Goal: Task Accomplishment & Management: Manage account settings

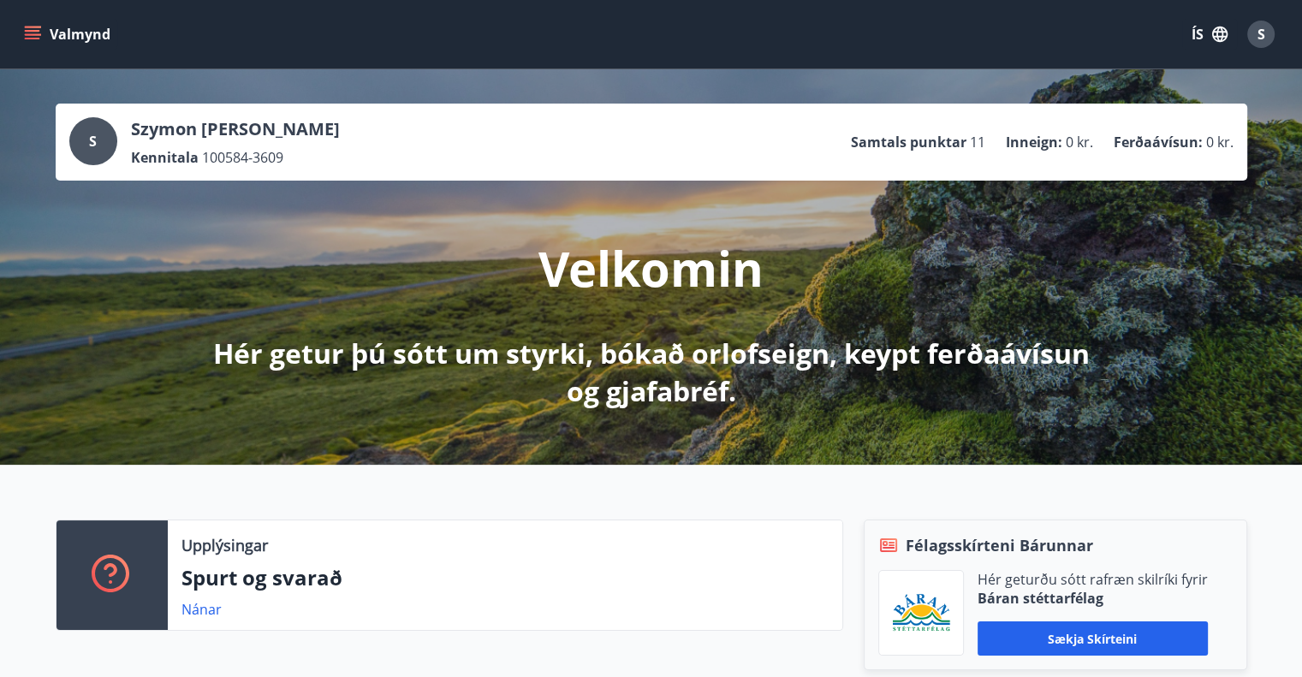
click at [1263, 42] on span "S" at bounding box center [1261, 34] width 8 height 19
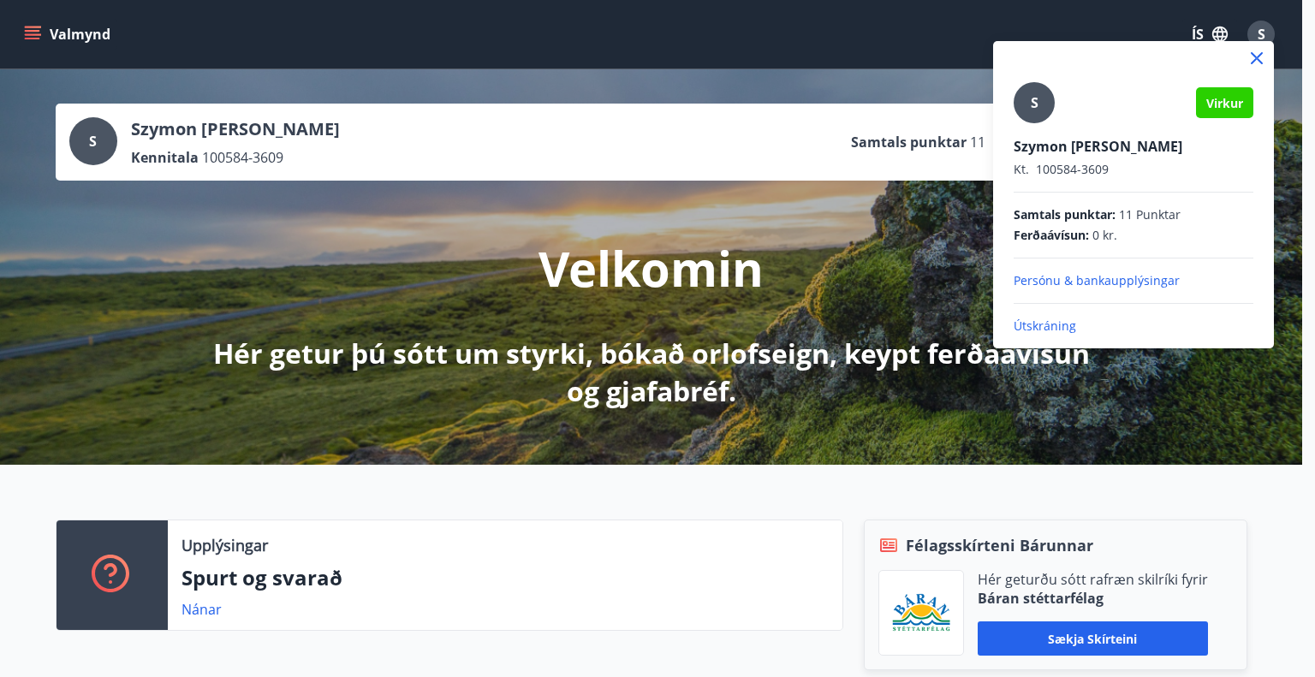
click at [1126, 278] on p "Persónu & bankaupplýsingar" at bounding box center [1133, 280] width 240 height 17
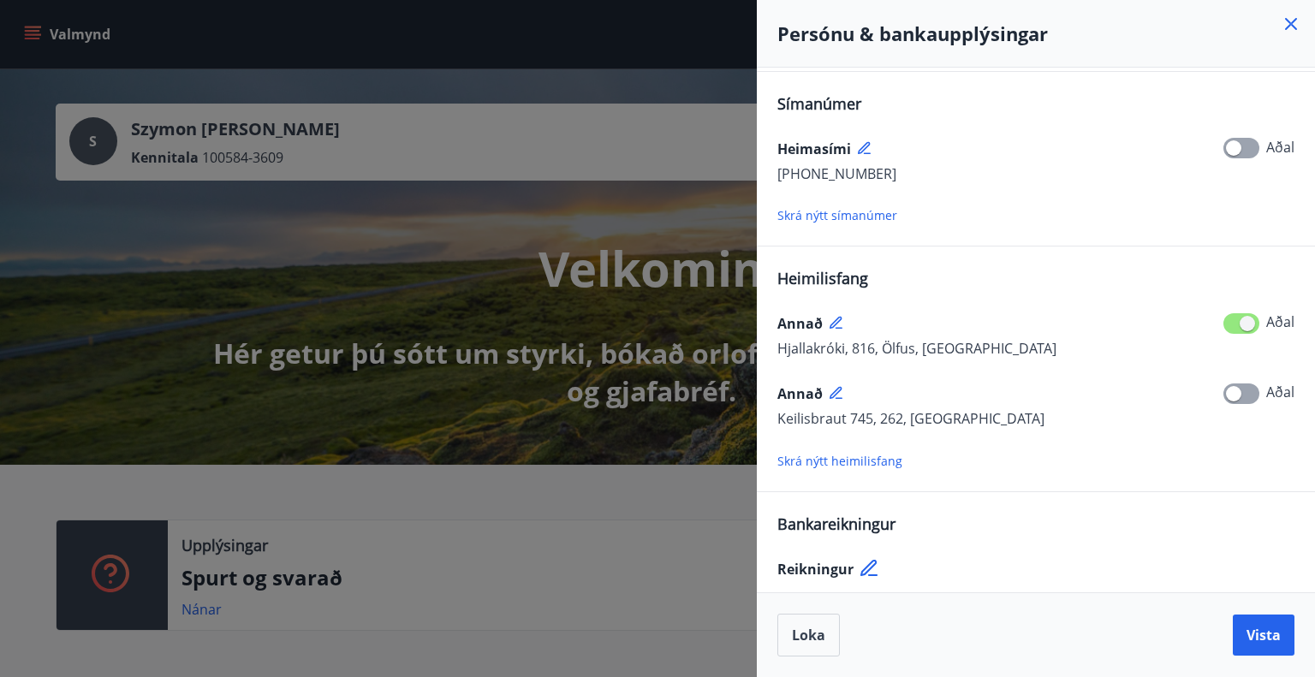
scroll to position [179, 0]
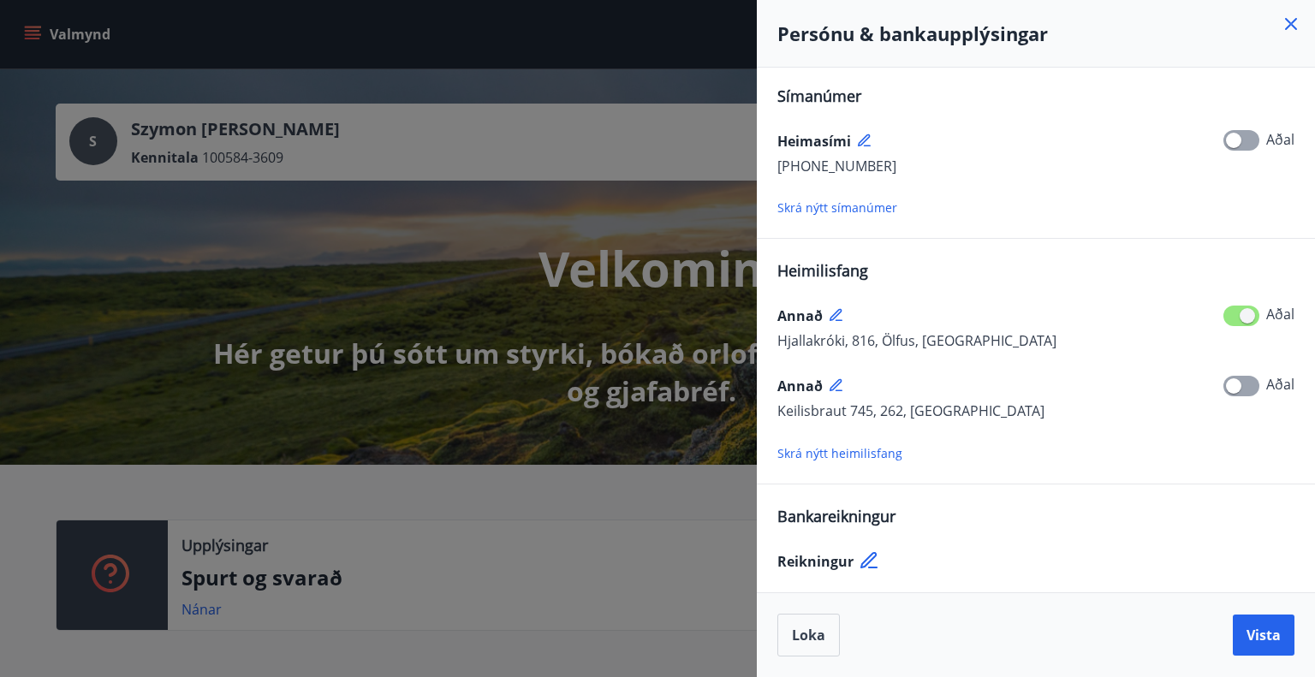
click at [866, 554] on icon at bounding box center [870, 561] width 21 height 21
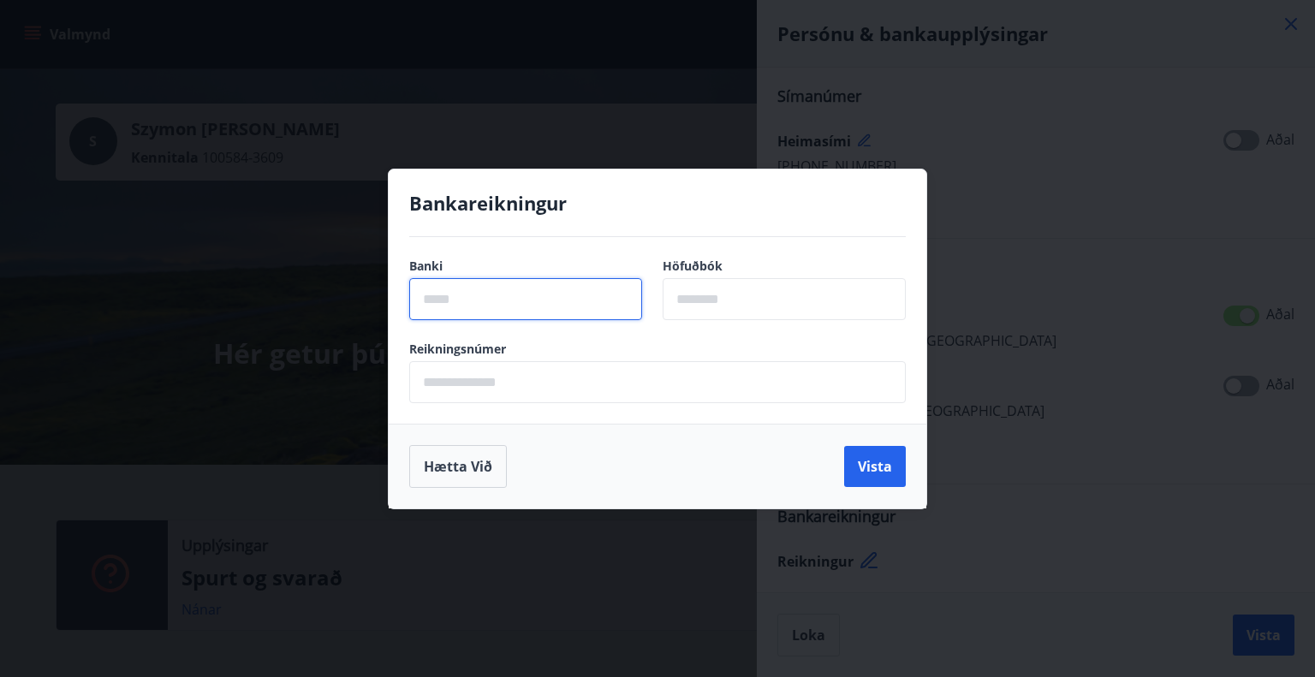
click at [564, 306] on input "text" at bounding box center [525, 299] width 233 height 42
type input "****"
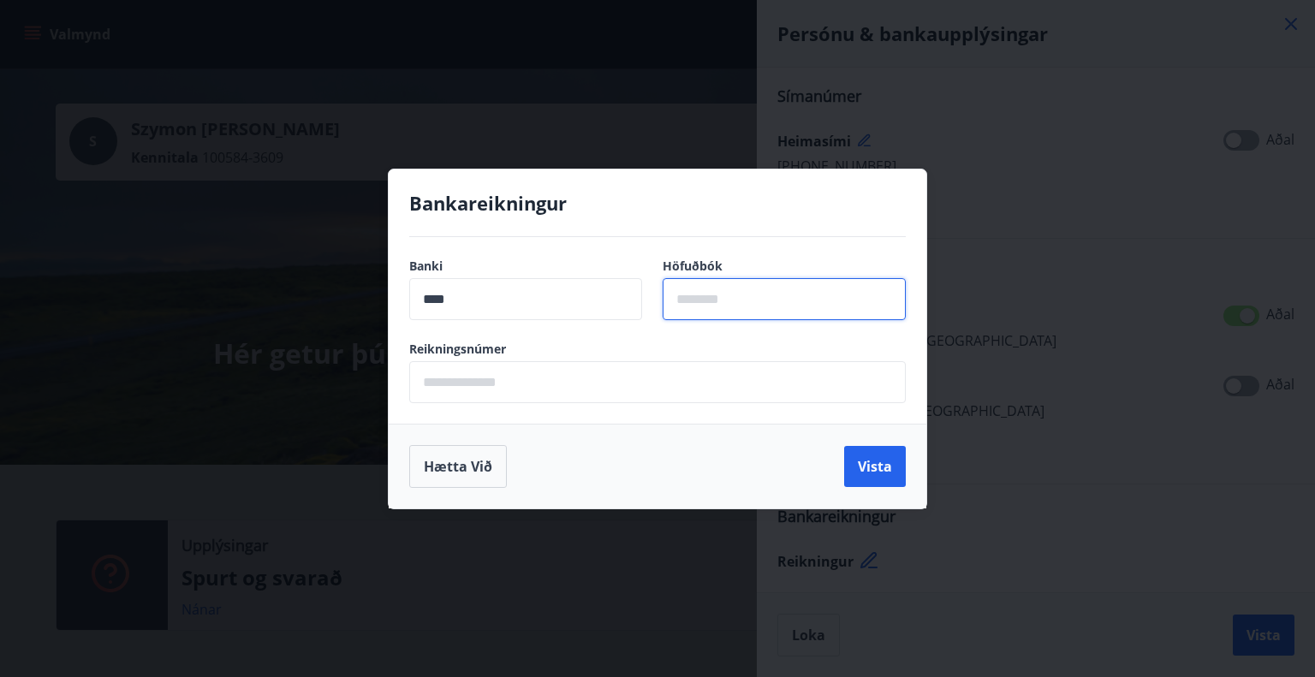
click at [727, 297] on input "text" at bounding box center [783, 299] width 243 height 42
type input "**"
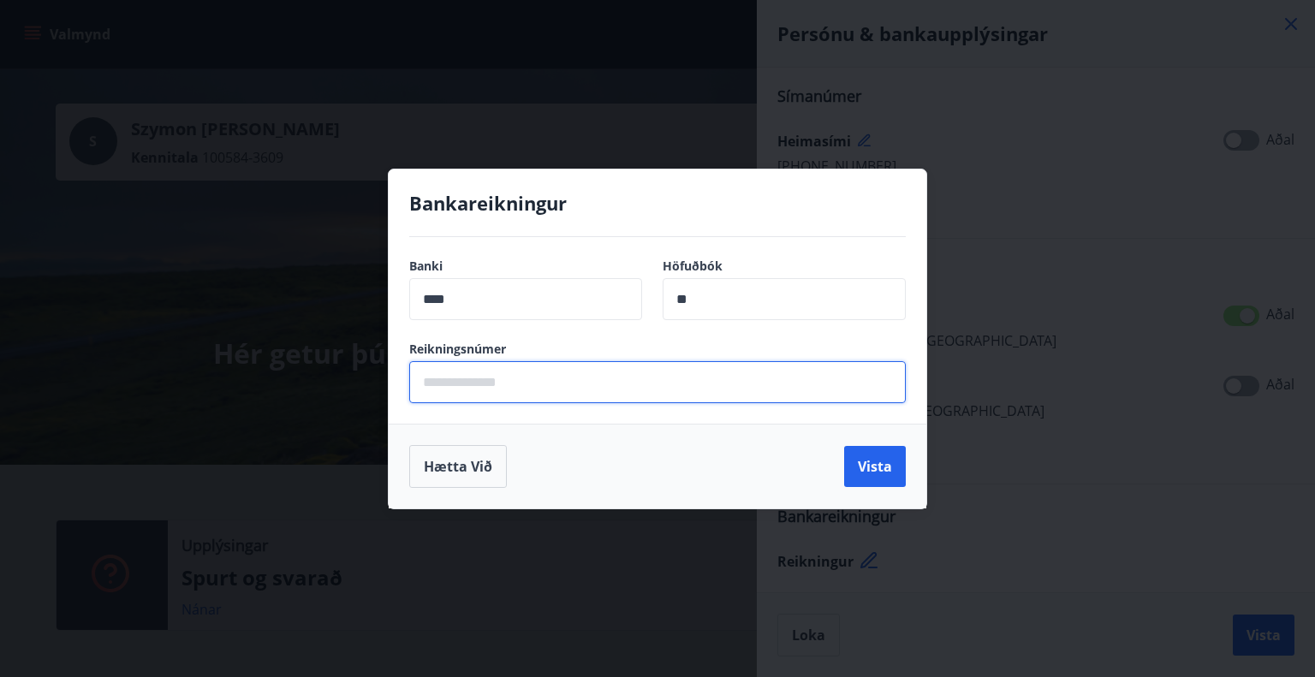
click at [557, 389] on input "text" at bounding box center [657, 382] width 496 height 42
type input "******"
click at [895, 456] on button "Vista" at bounding box center [875, 466] width 62 height 41
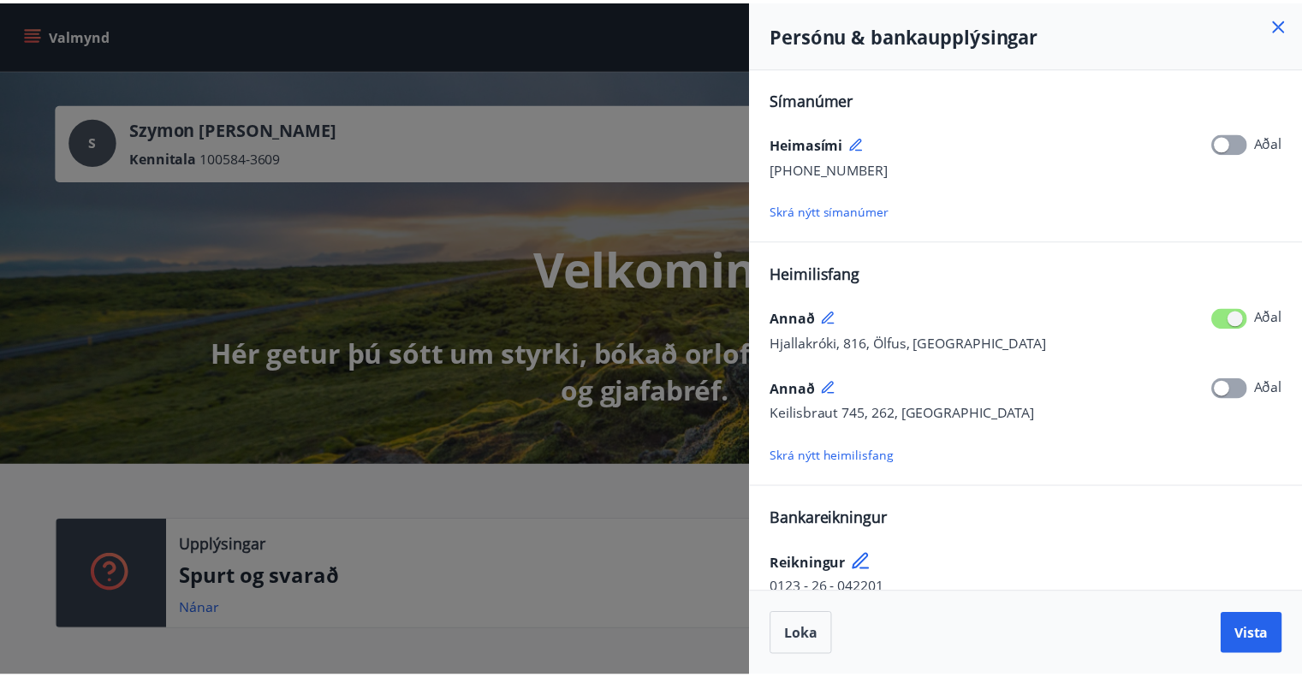
scroll to position [199, 0]
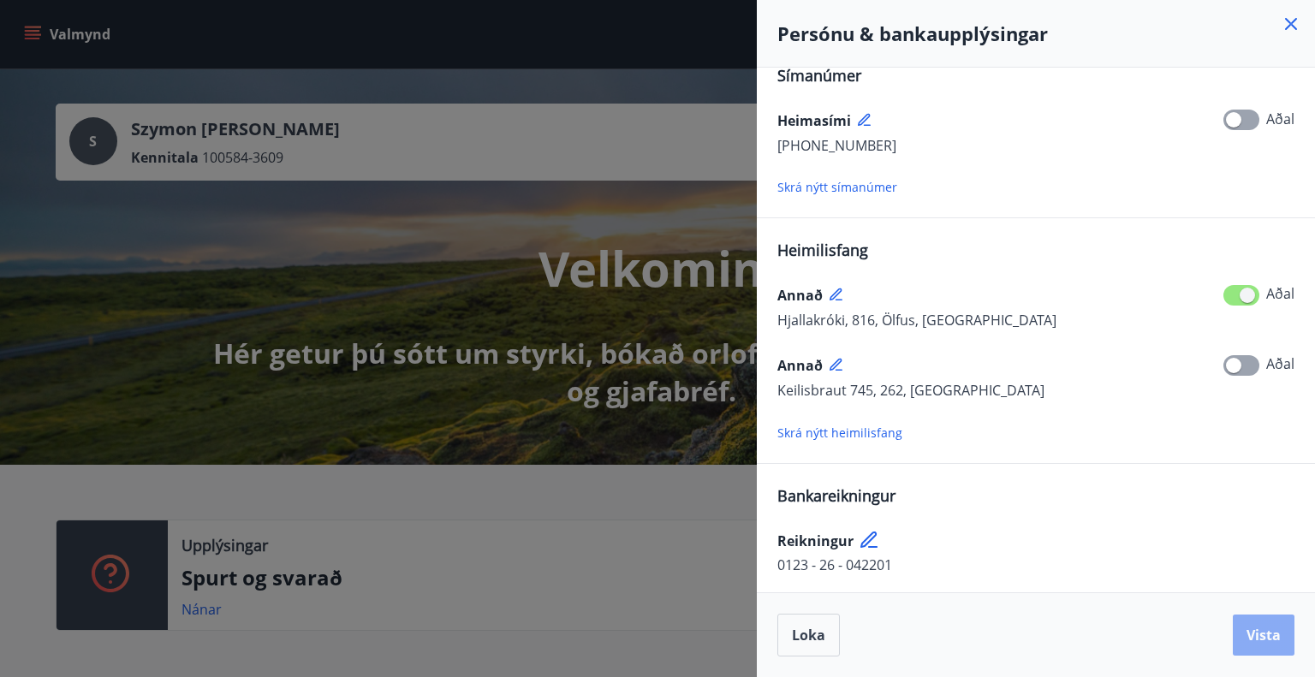
click at [1243, 629] on button "Vista" at bounding box center [1263, 635] width 62 height 41
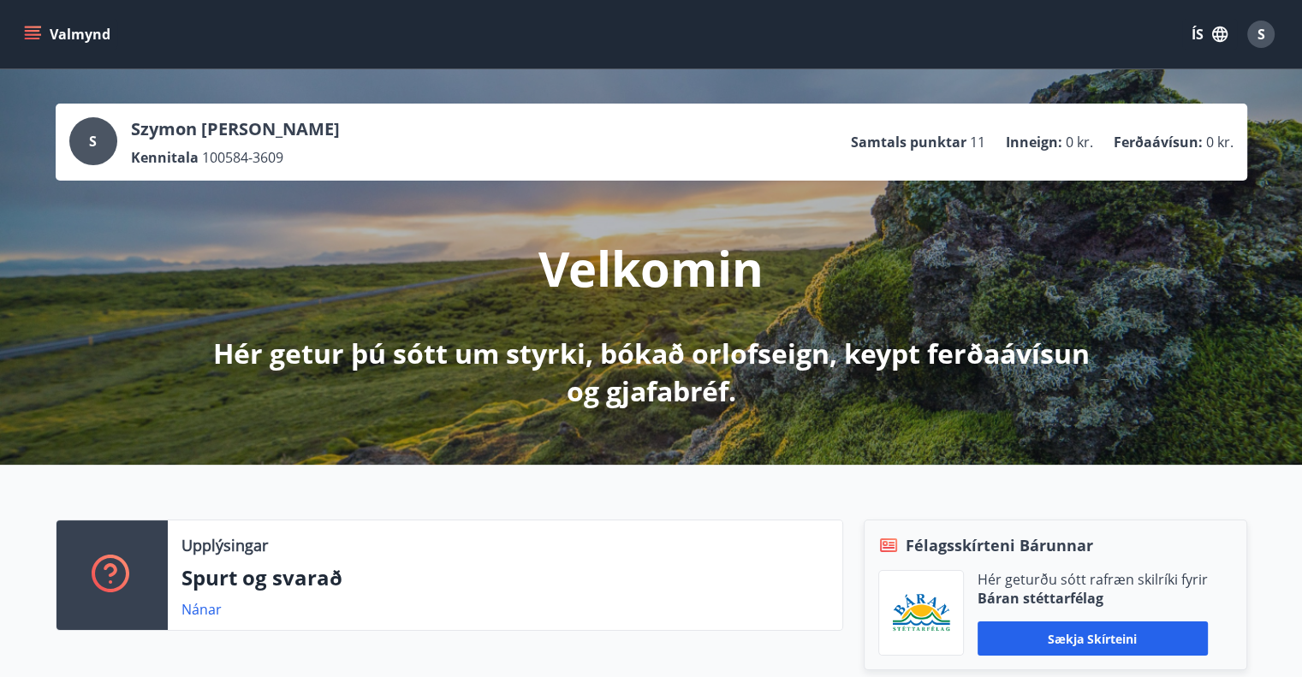
click at [33, 40] on icon "menu" at bounding box center [32, 34] width 17 height 17
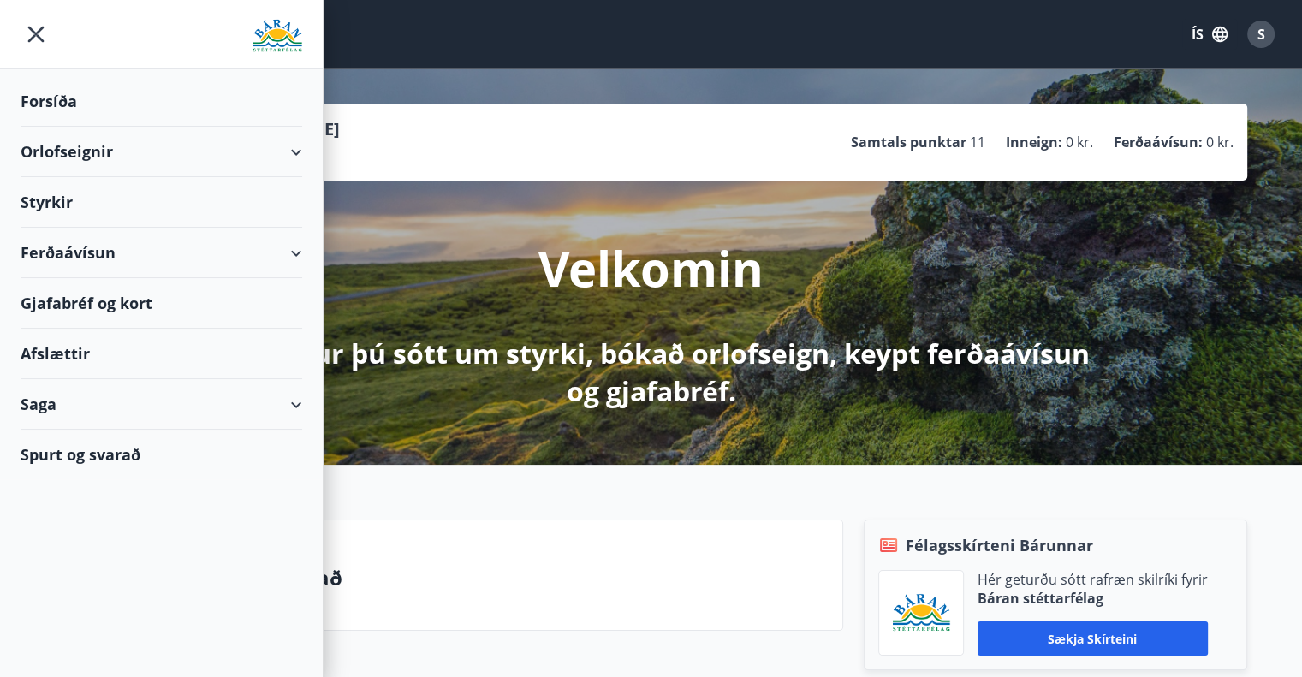
click at [43, 127] on div "Styrkir" at bounding box center [162, 101] width 282 height 50
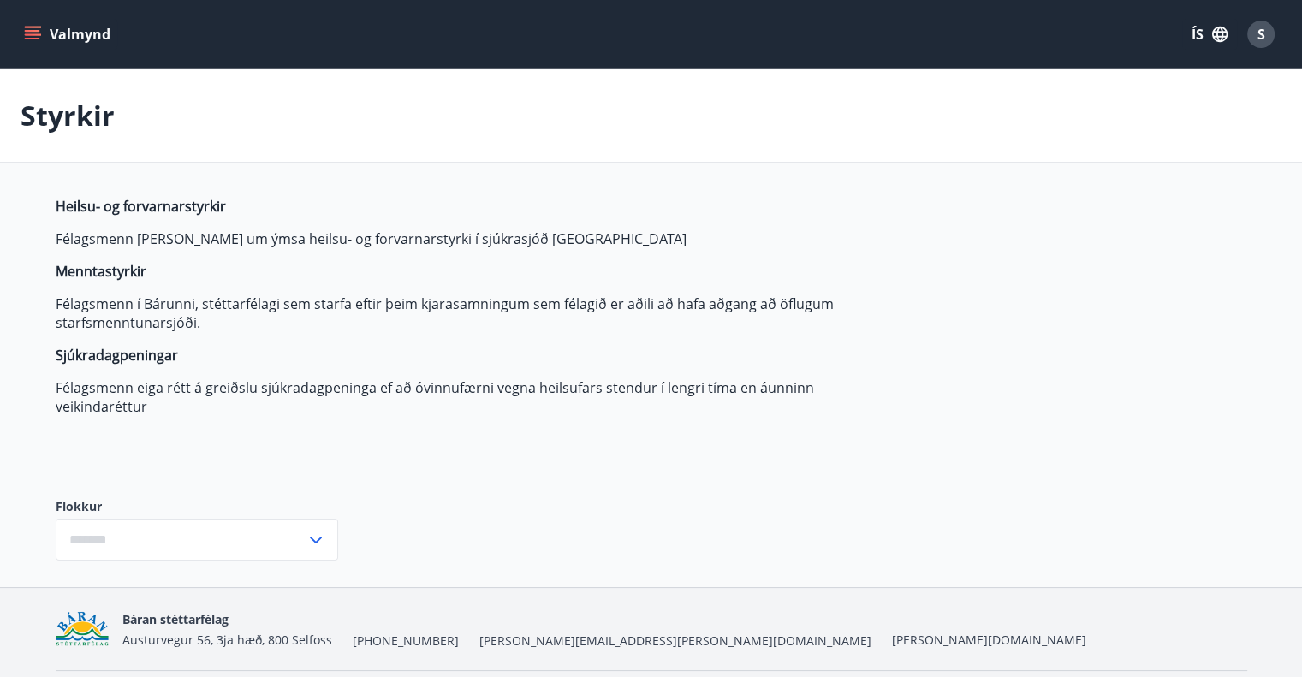
type input "***"
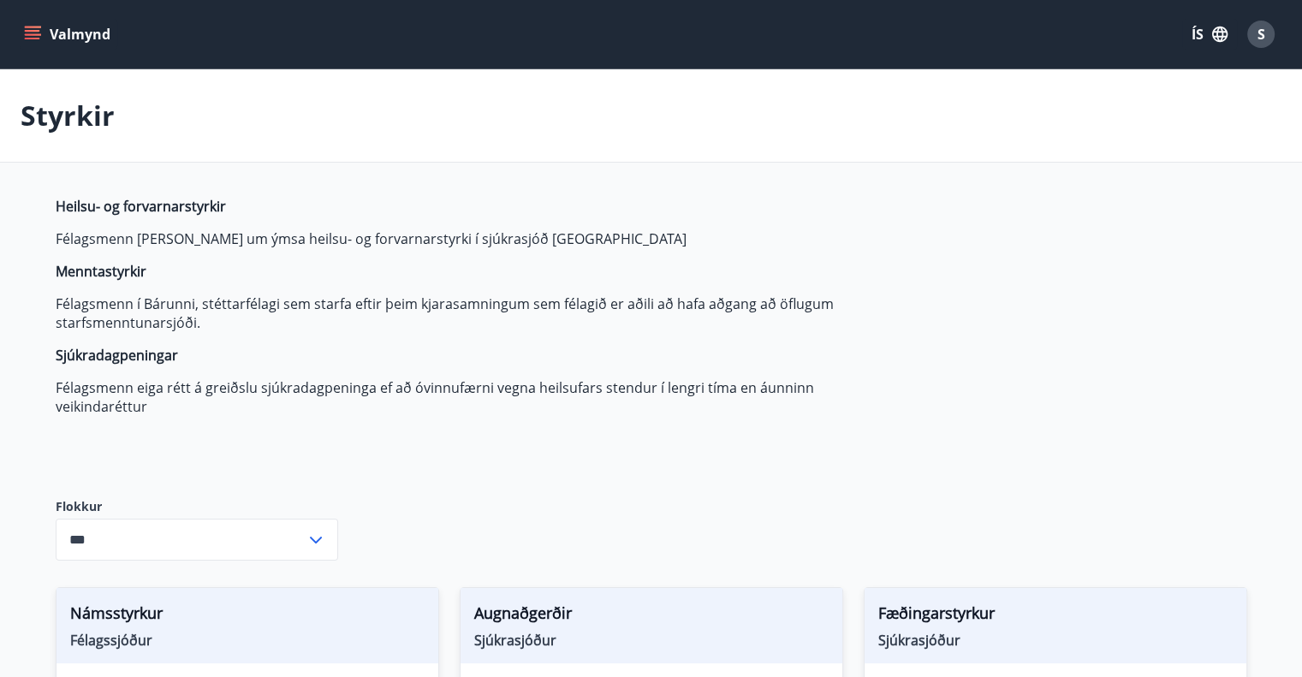
click at [38, 26] on icon "menu" at bounding box center [32, 34] width 17 height 17
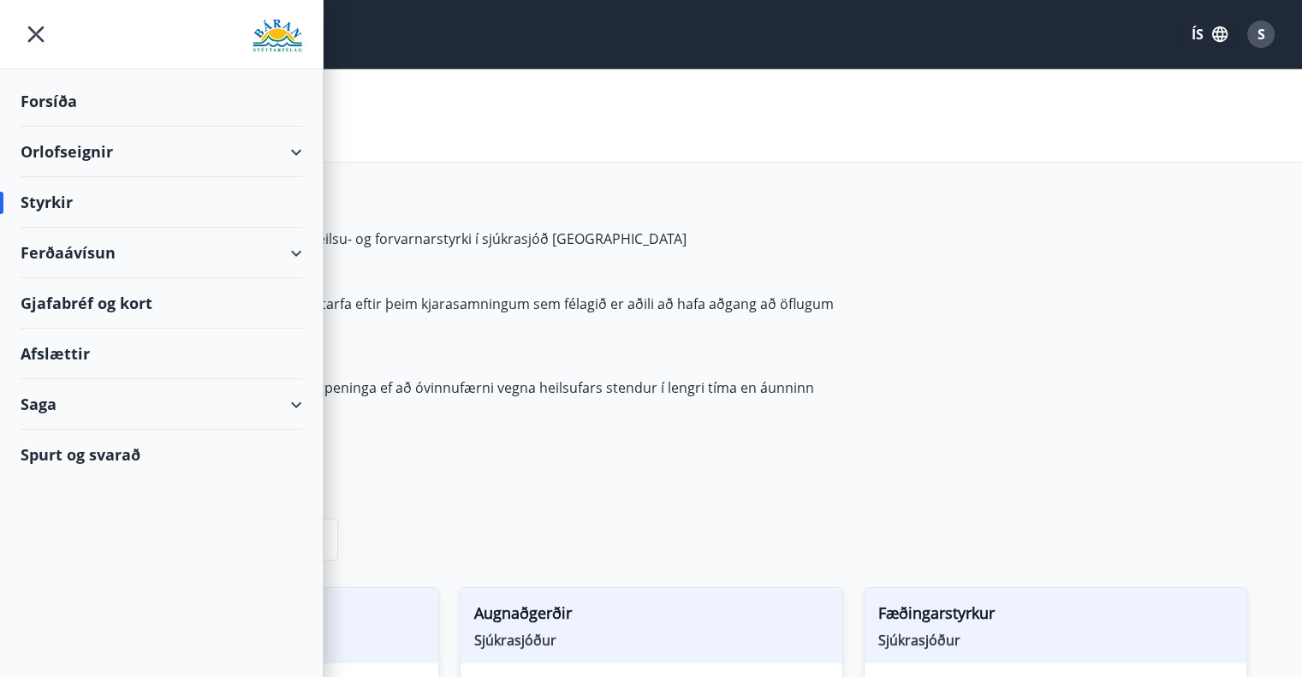
click at [301, 403] on div "Saga" at bounding box center [162, 404] width 282 height 50
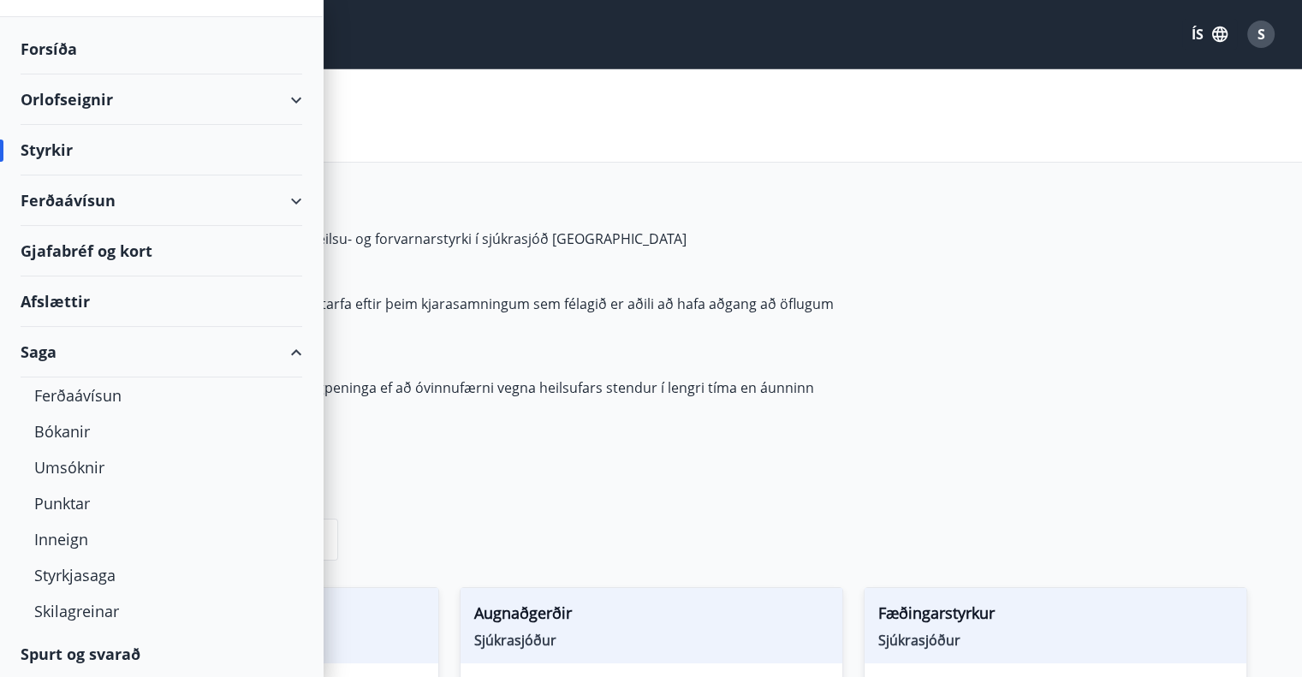
scroll to position [86, 0]
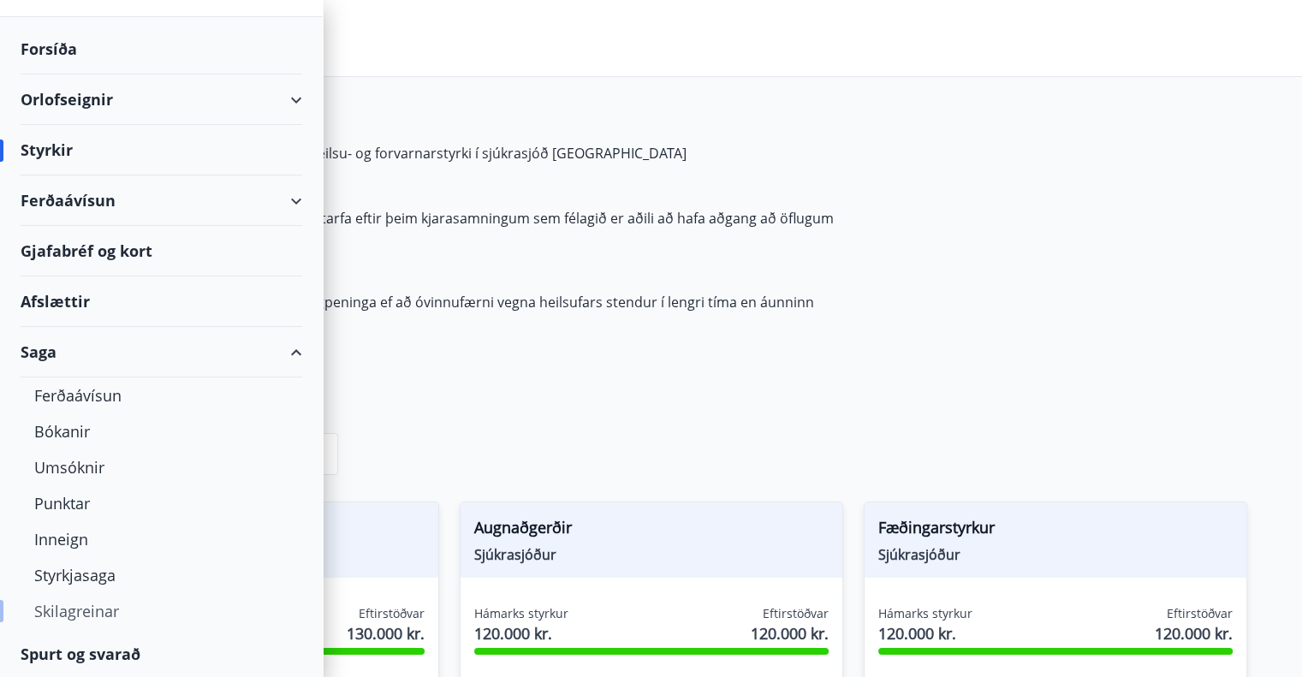
click at [69, 604] on div "Skilagreinar" at bounding box center [161, 611] width 254 height 36
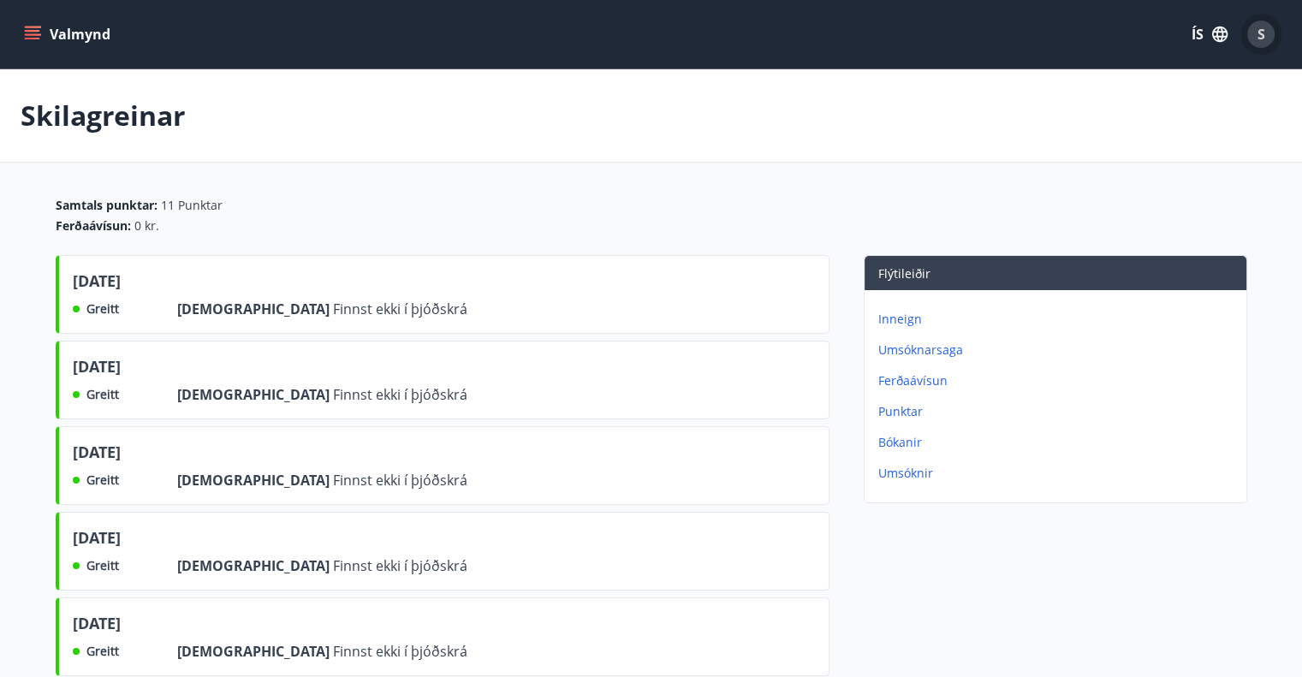
click at [1269, 42] on div "S" at bounding box center [1260, 34] width 27 height 27
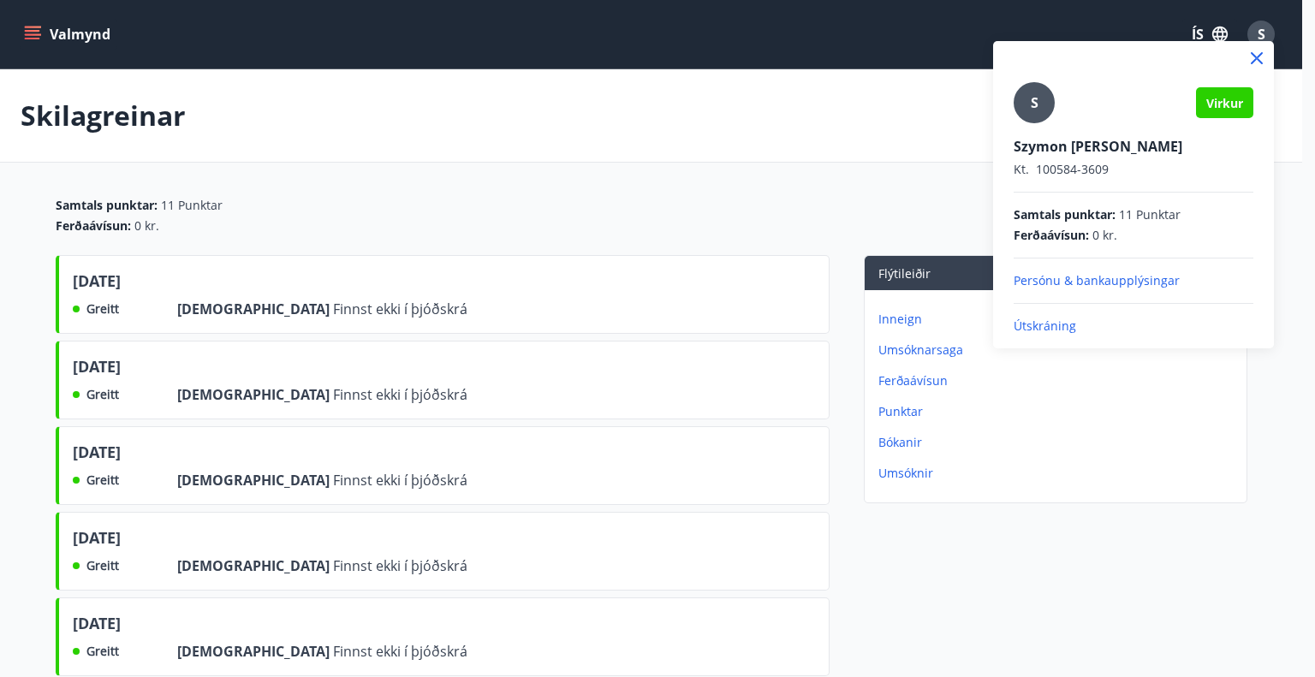
click at [1062, 320] on p "Útskráning" at bounding box center [1133, 326] width 240 height 17
